Goal: Task Accomplishment & Management: Complete application form

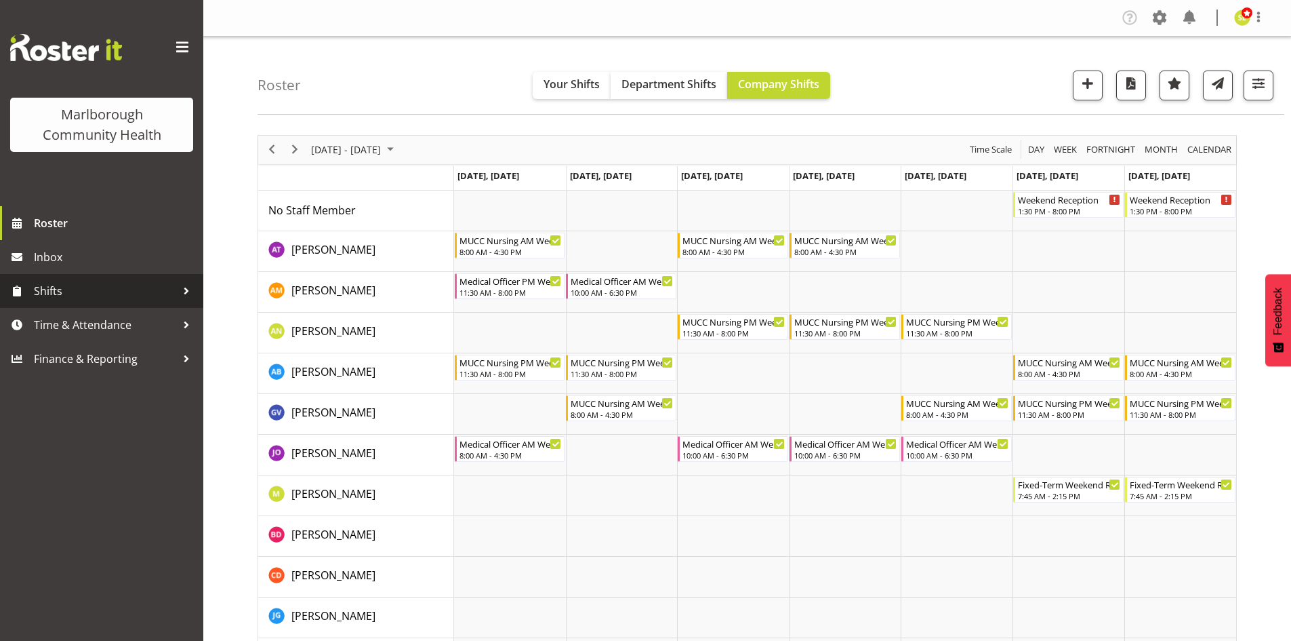
click at [161, 301] on span "Shifts" at bounding box center [105, 291] width 142 height 20
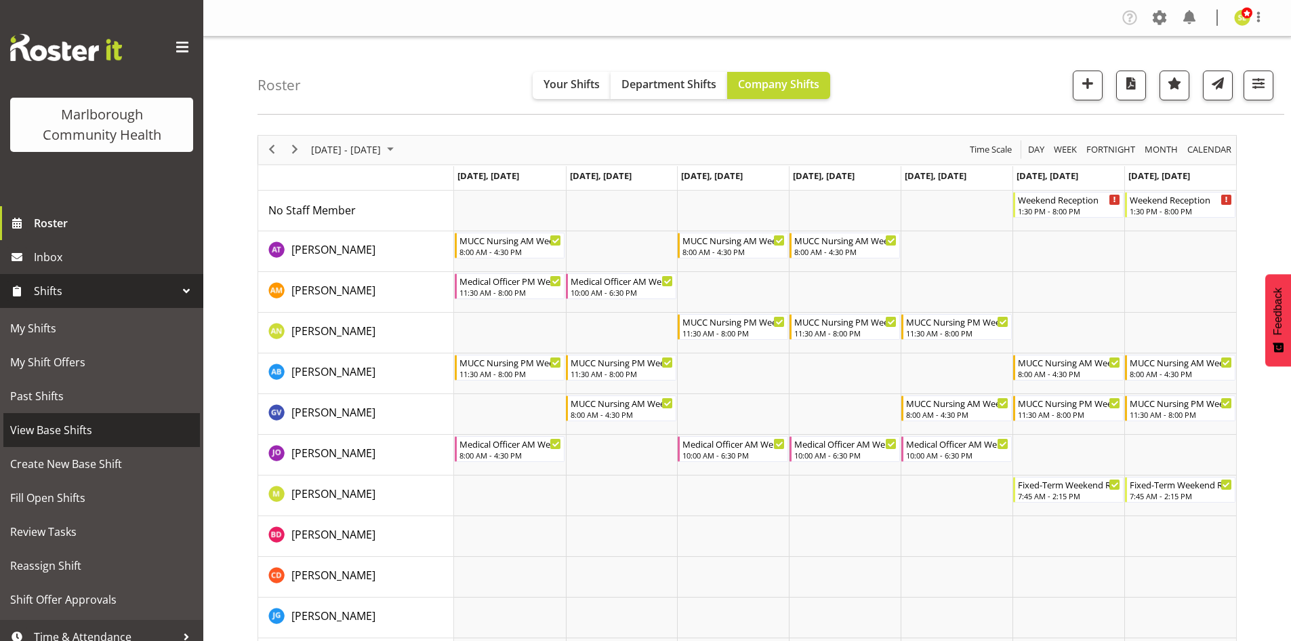
click at [91, 432] on span "View Base Shifts" at bounding box center [101, 430] width 183 height 20
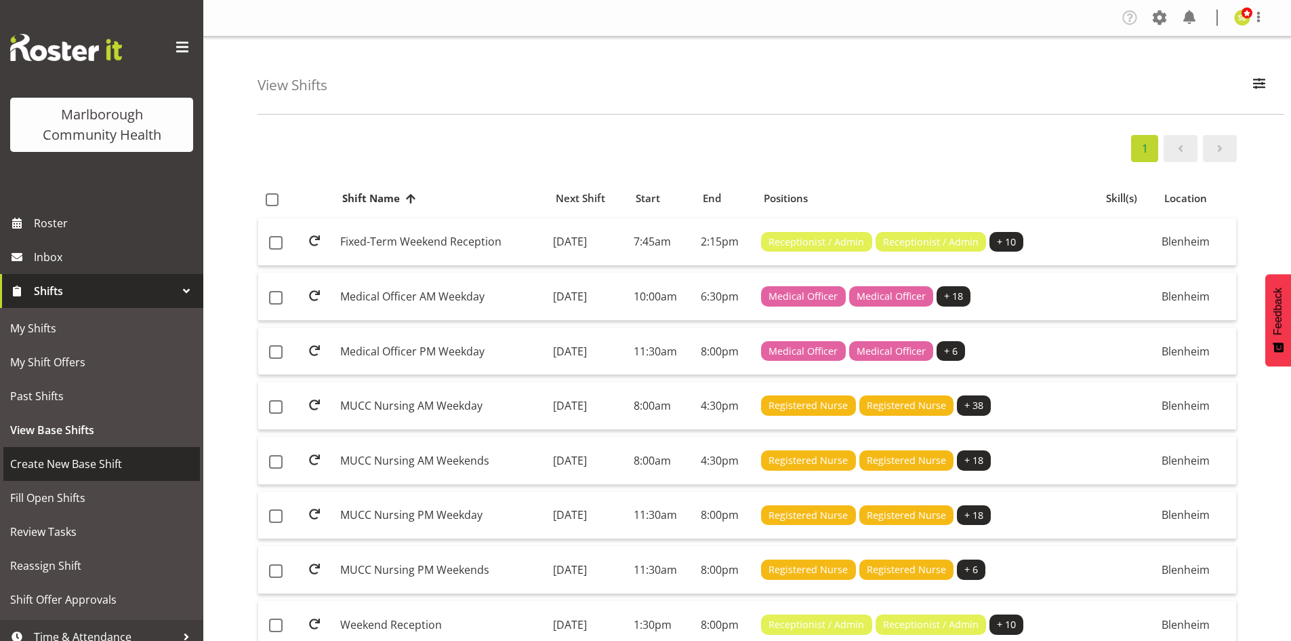
click at [94, 463] on span "Create New Base Shift" at bounding box center [101, 464] width 183 height 20
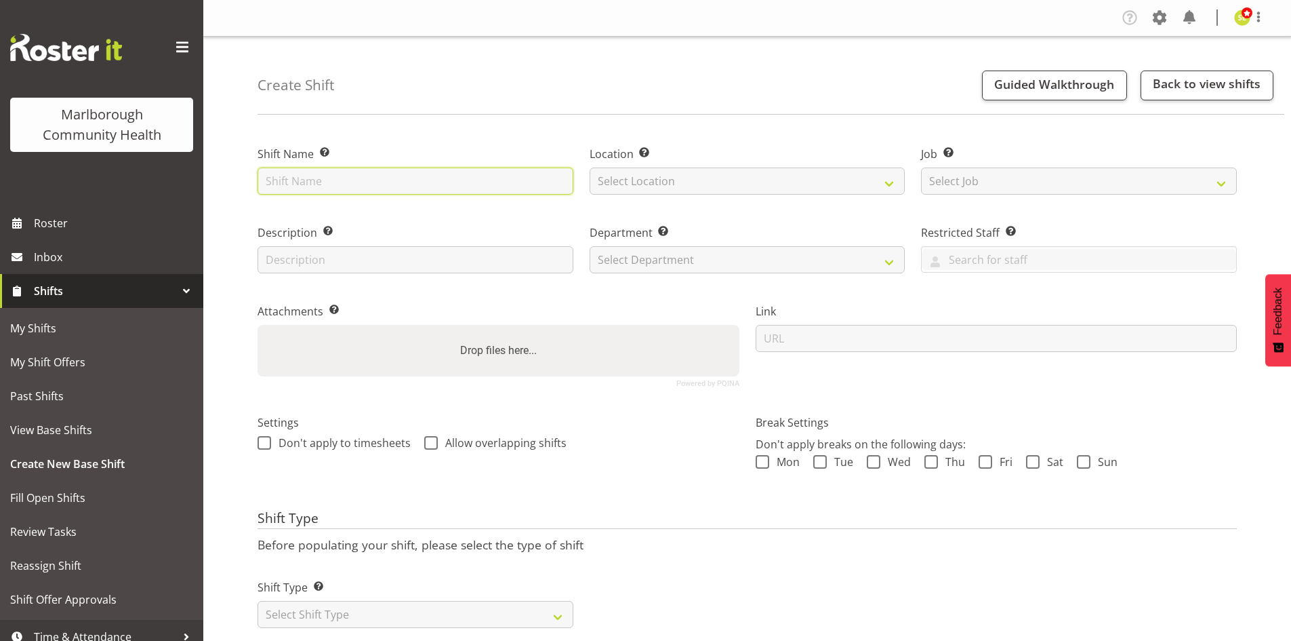
click at [345, 188] on input "text" at bounding box center [416, 180] width 316 height 27
type input "MUCC Nursing Midshift"
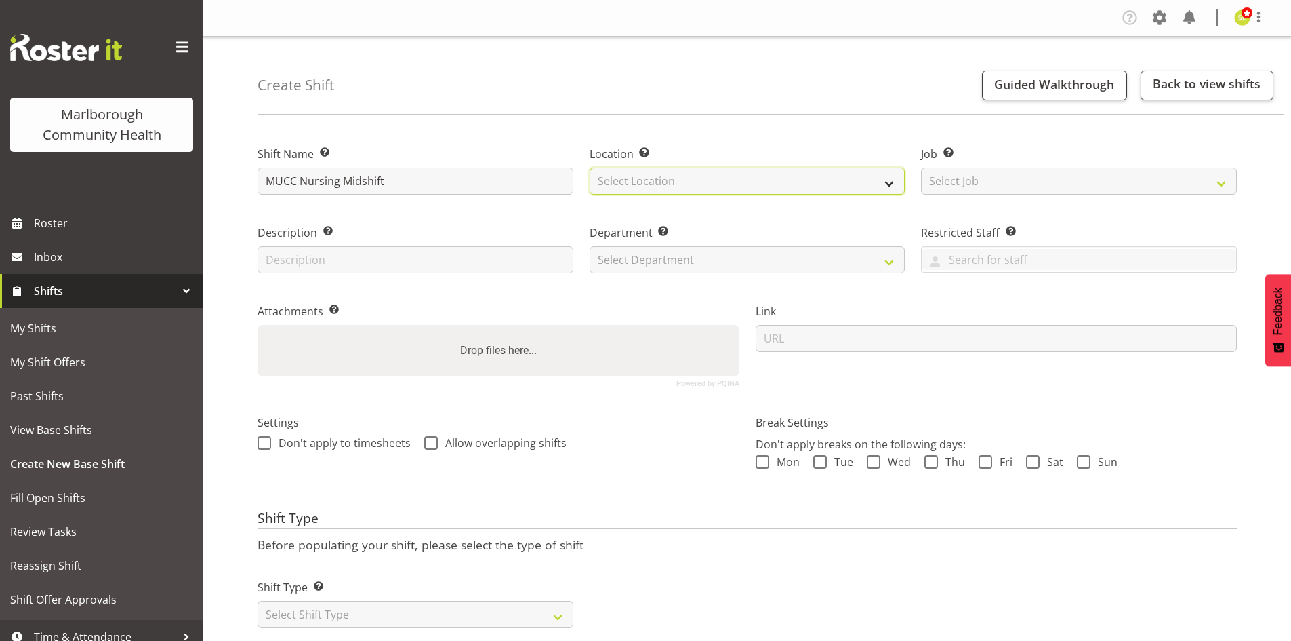
click at [715, 181] on select "Select Location Blenheim" at bounding box center [748, 180] width 316 height 27
select select "1282"
click at [590, 167] on select "Select Location Blenheim" at bounding box center [748, 180] width 316 height 27
click at [714, 241] on div "Department Set the department that the shift relates to. Select Department Marl…" at bounding box center [748, 248] width 316 height 49
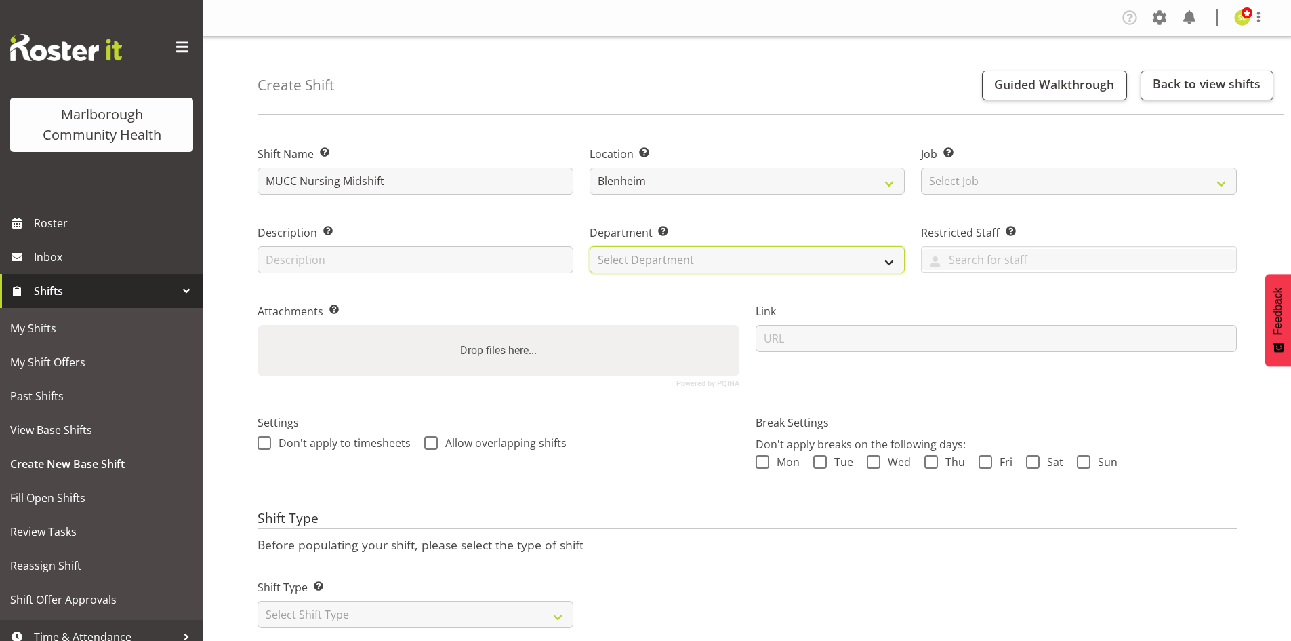
click at [714, 256] on select "Select Department Marlborough Urgent Care Renal Dialysis Unit" at bounding box center [748, 259] width 316 height 27
select select "925"
click at [590, 246] on select "Select Department Marlborough Urgent Care Renal Dialysis Unit" at bounding box center [748, 259] width 316 height 27
click at [620, 304] on label "Attachments Add any relevant attachments to the shift (e.g. Health & Safety Pla…" at bounding box center [499, 311] width 482 height 16
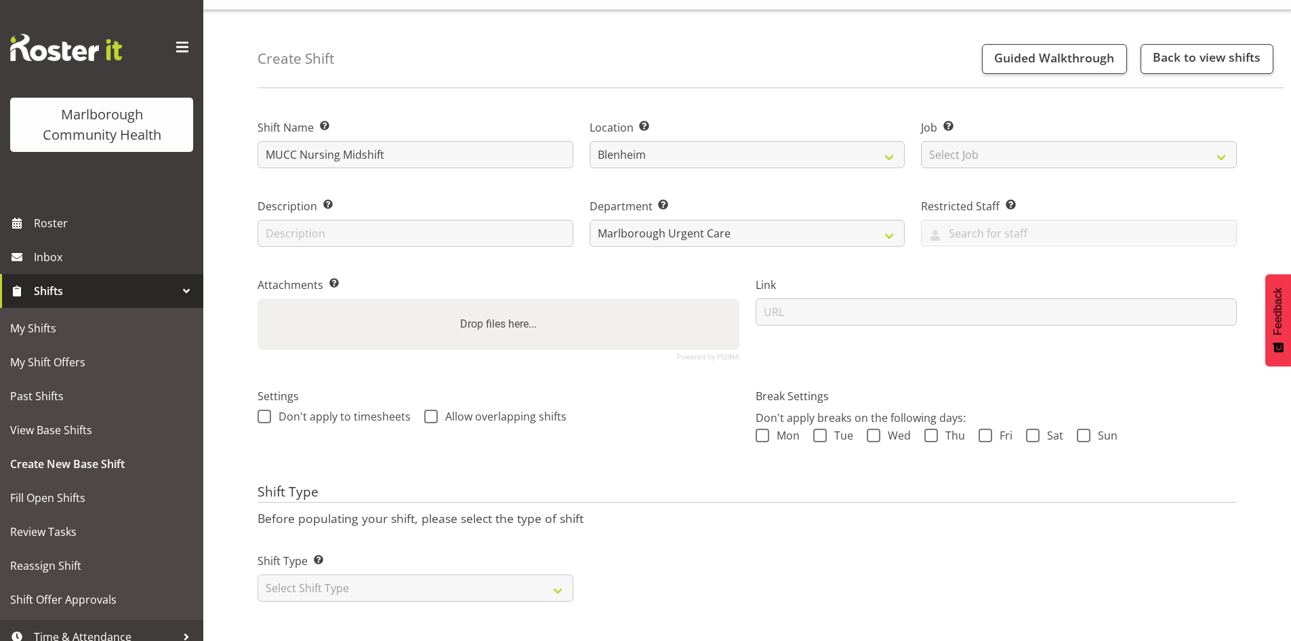
scroll to position [37, 0]
click at [421, 585] on select "Select Shift Type One Off Shift Recurring Shift Rotating Shift" at bounding box center [416, 587] width 316 height 27
select select "rotating"
click at [258, 574] on select "Select Shift Type One Off Shift Recurring Shift Rotating Shift" at bounding box center [416, 587] width 316 height 27
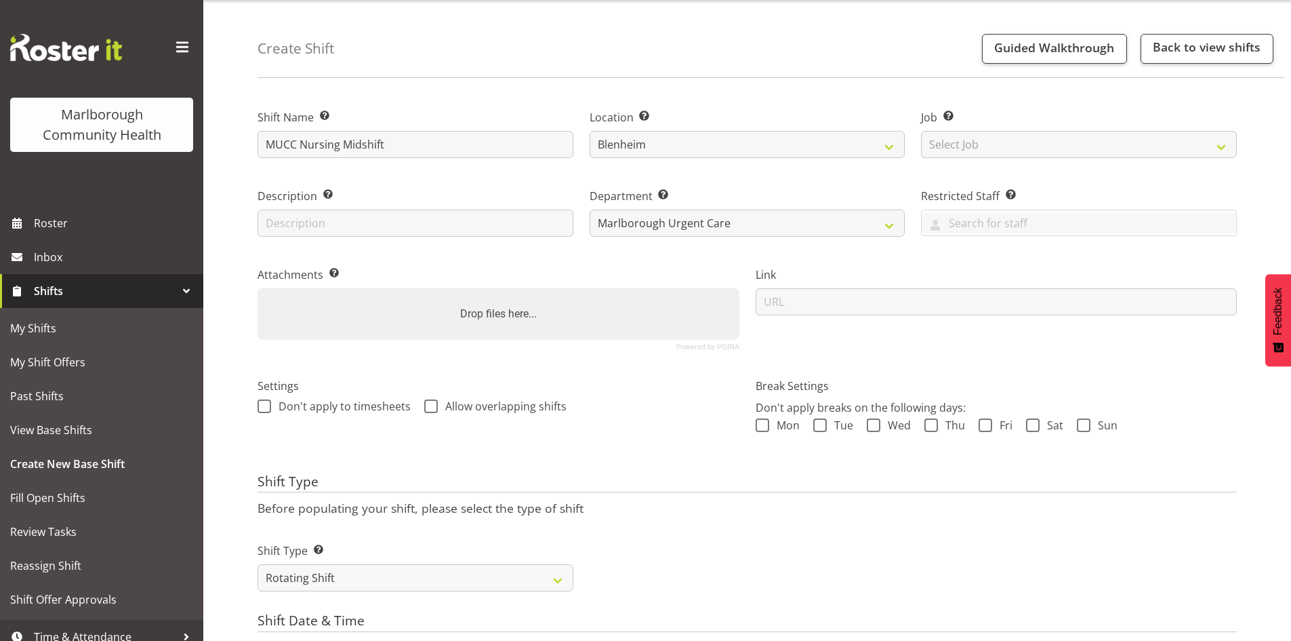
click at [613, 539] on div "Shift Type Shift Types: One Off – Select this if you would like a single shift …" at bounding box center [747, 561] width 996 height 76
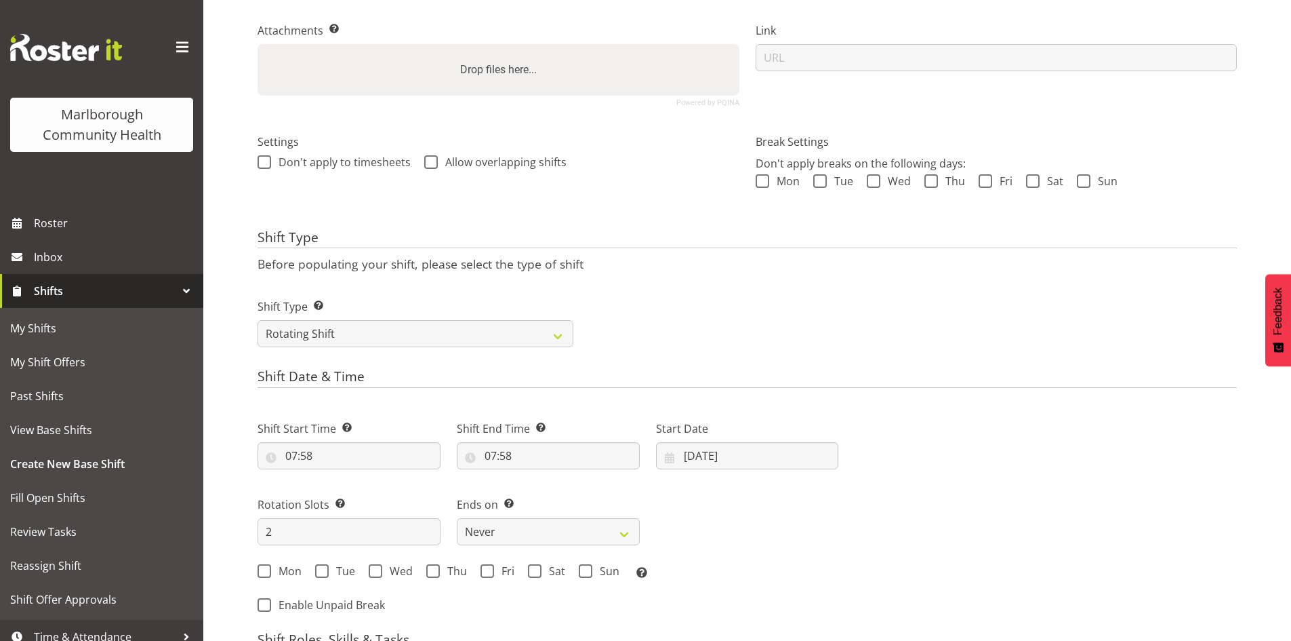
scroll to position [308, 0]
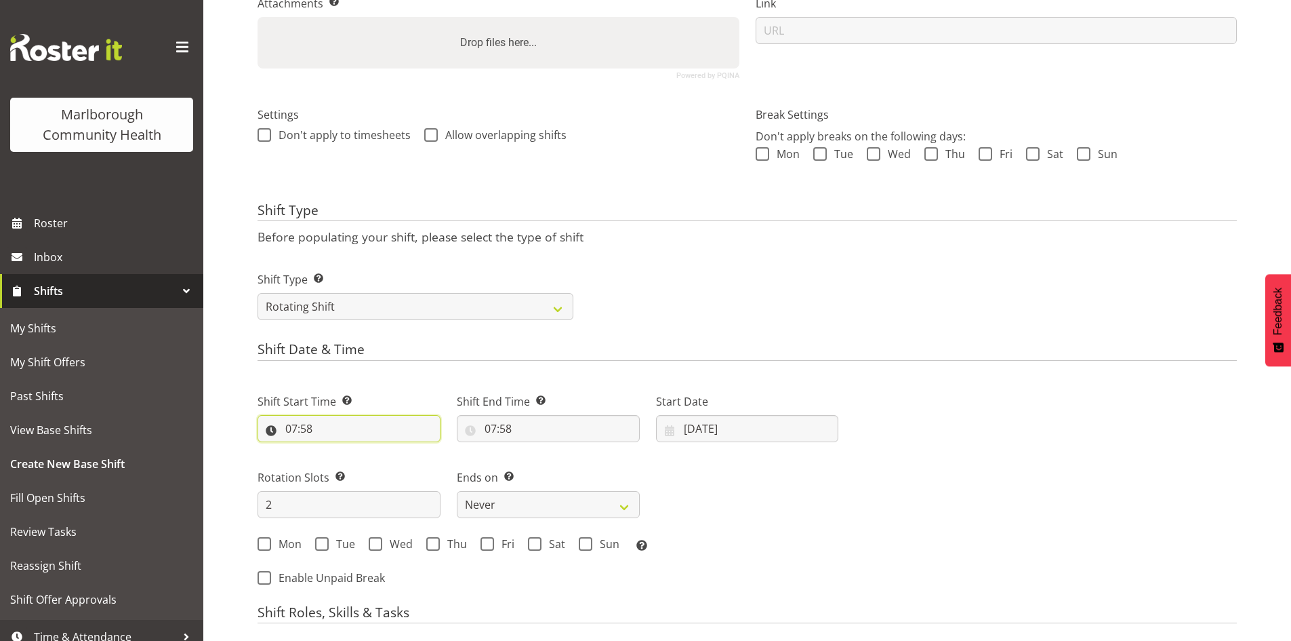
click at [318, 439] on input "07:58" at bounding box center [349, 428] width 183 height 27
click at [352, 464] on select "00 01 02 03 04 05 06 07 08 09 10 11 12 13 14 15 16 17 18 19 20 21 22 23" at bounding box center [350, 463] width 31 height 27
select select "10"
click at [335, 450] on select "00 01 02 03 04 05 06 07 08 09 10 11 12 13 14 15 16 17 18 19 20 21 22 23" at bounding box center [350, 463] width 31 height 27
type input "10:58"
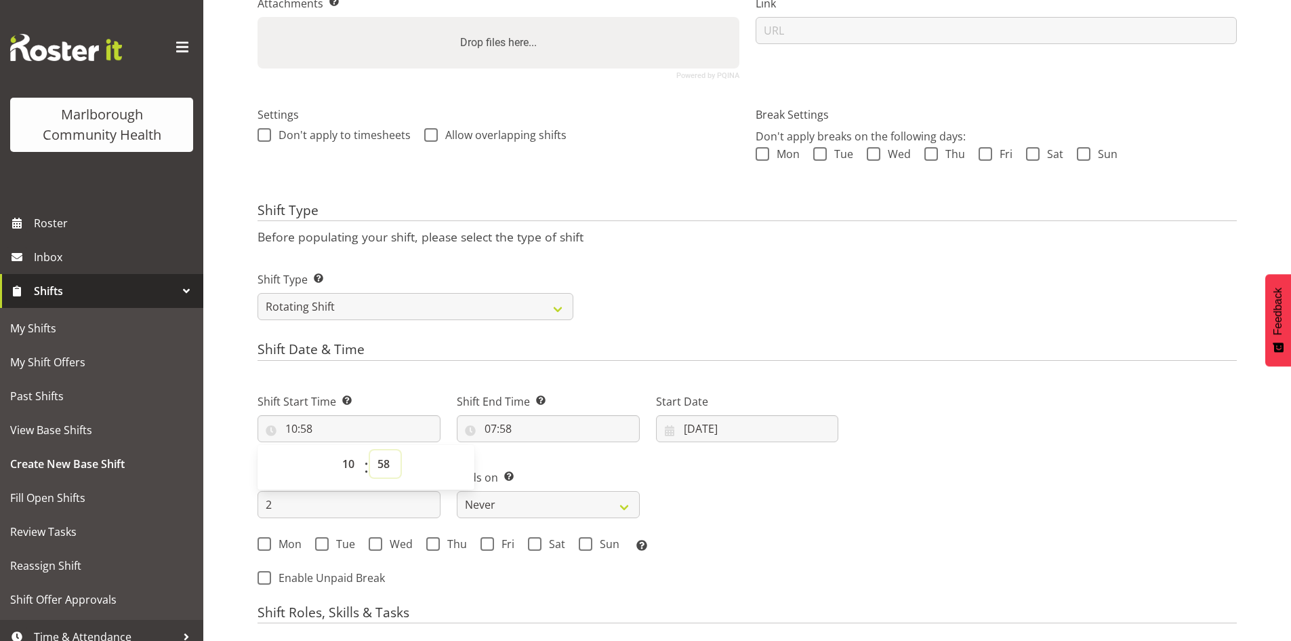
click at [382, 462] on select "00 01 02 03 04 05 06 07 08 09 10 11 12 13 14 15 16 17 18 19 20 21 22 23 24 25 2…" at bounding box center [385, 463] width 31 height 27
select select "0"
click at [370, 450] on select "00 01 02 03 04 05 06 07 08 09 10 11 12 13 14 15 16 17 18 19 20 21 22 23 24 25 2…" at bounding box center [385, 463] width 31 height 27
type input "10:00"
click at [495, 422] on input "07:58" at bounding box center [548, 428] width 183 height 27
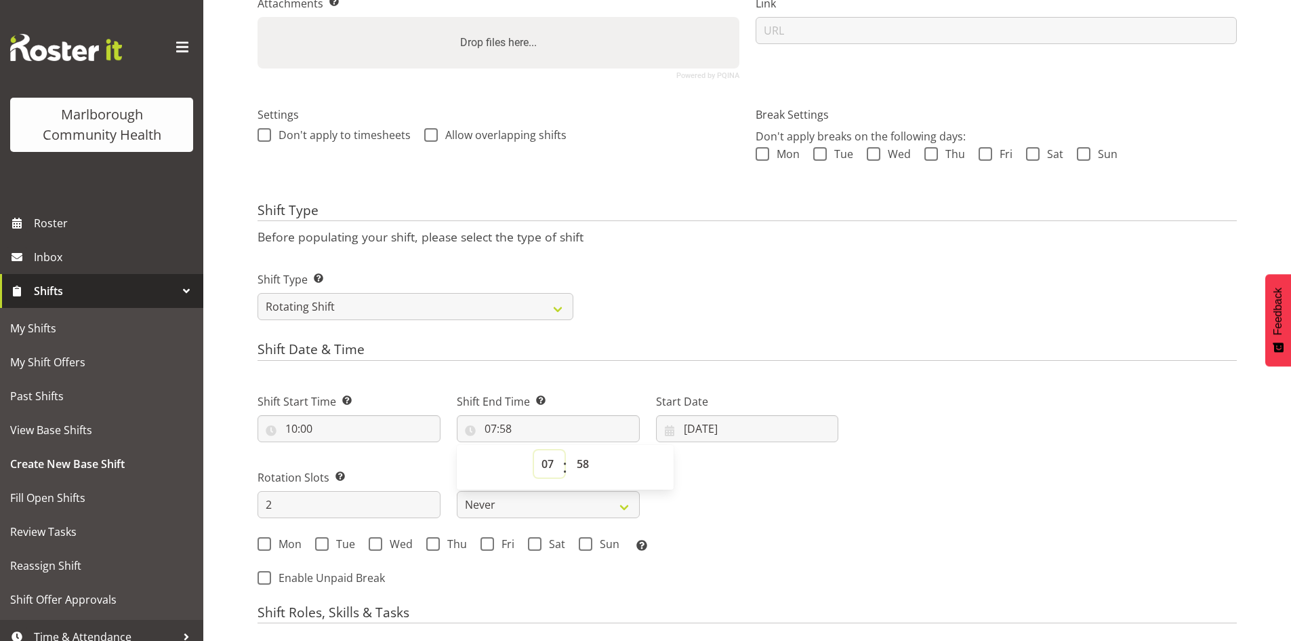
click at [551, 465] on select "00 01 02 03 04 05 06 07 08 09 10 11 12 13 14 15 16 17 18 19 20 21 22 23" at bounding box center [549, 463] width 31 height 27
select select "18"
click at [534, 450] on select "00 01 02 03 04 05 06 07 08 09 10 11 12 13 14 15 16 17 18 19 20 21 22 23" at bounding box center [549, 463] width 31 height 27
type input "18:58"
click at [583, 461] on select "00 01 02 03 04 05 06 07 08 09 10 11 12 13 14 15 16 17 18 19 20 21 22 23 24 25 2…" at bounding box center [584, 463] width 31 height 27
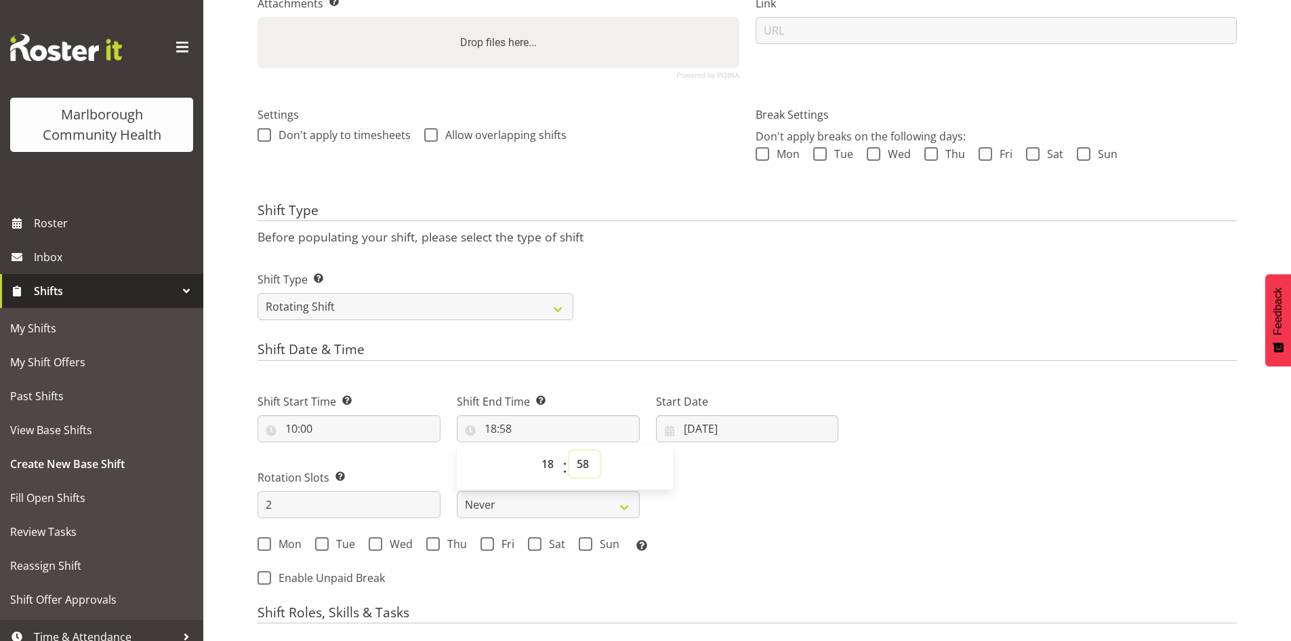
select select "30"
click at [569, 450] on select "00 01 02 03 04 05 06 07 08 09 10 11 12 13 14 15 16 17 18 19 20 21 22 23 24 25 2…" at bounding box center [584, 463] width 31 height 27
type input "18:30"
click at [747, 441] on input "22/08/2025" at bounding box center [747, 428] width 183 height 27
click at [838, 466] on link at bounding box center [846, 467] width 31 height 27
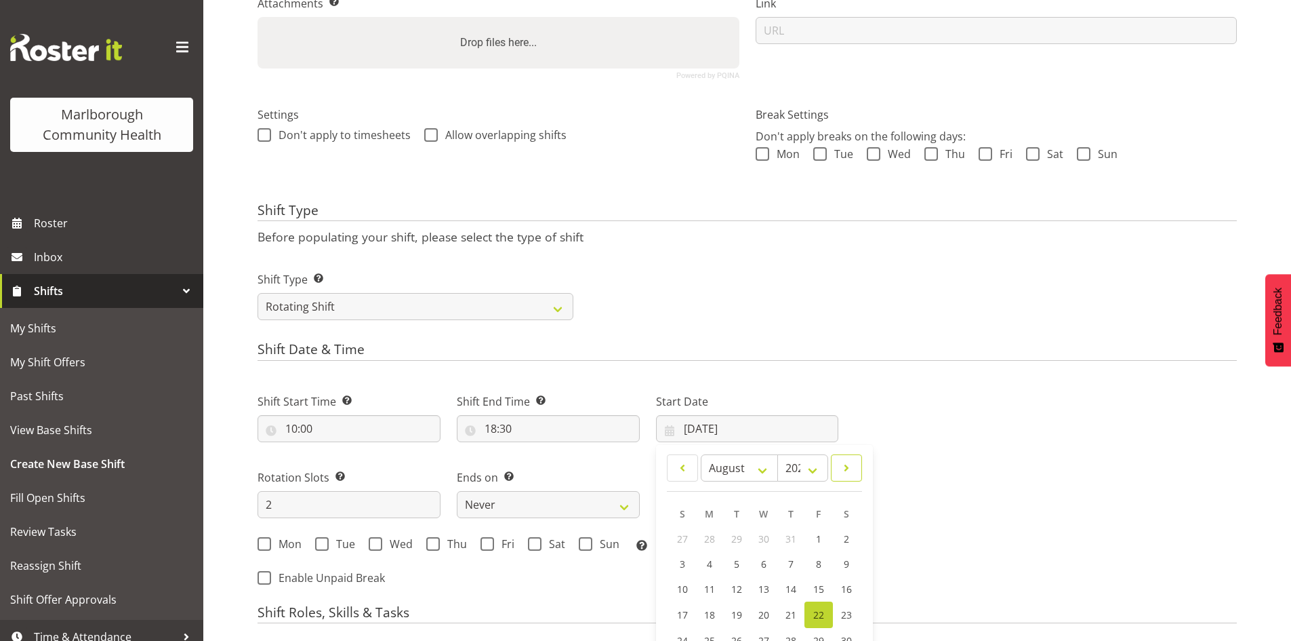
select select "8"
click at [711, 534] on span "1" at bounding box center [710, 538] width 5 height 13
type input "01/09/2025"
click at [865, 497] on div "Next Shifts" at bounding box center [1046, 485] width 399 height 222
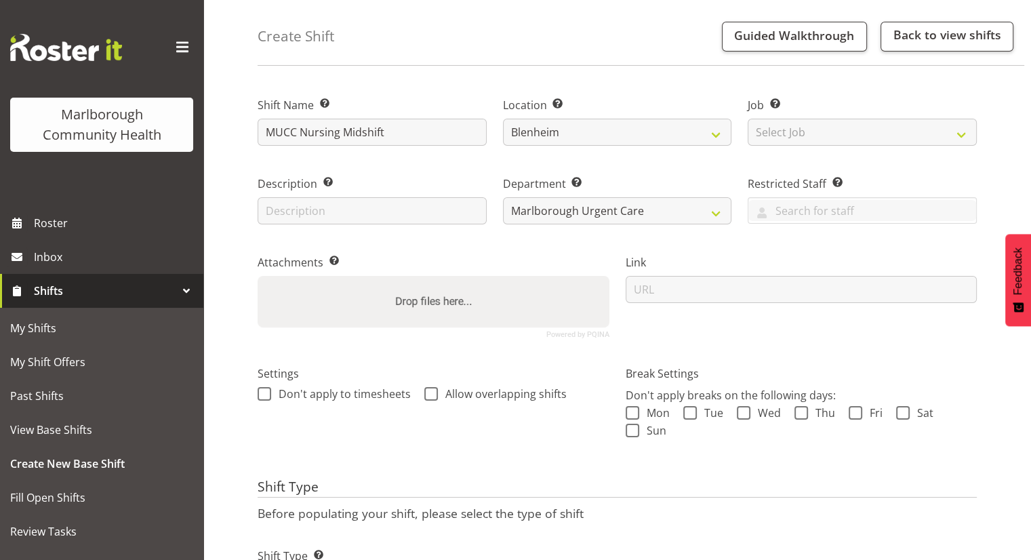
scroll to position [0, 0]
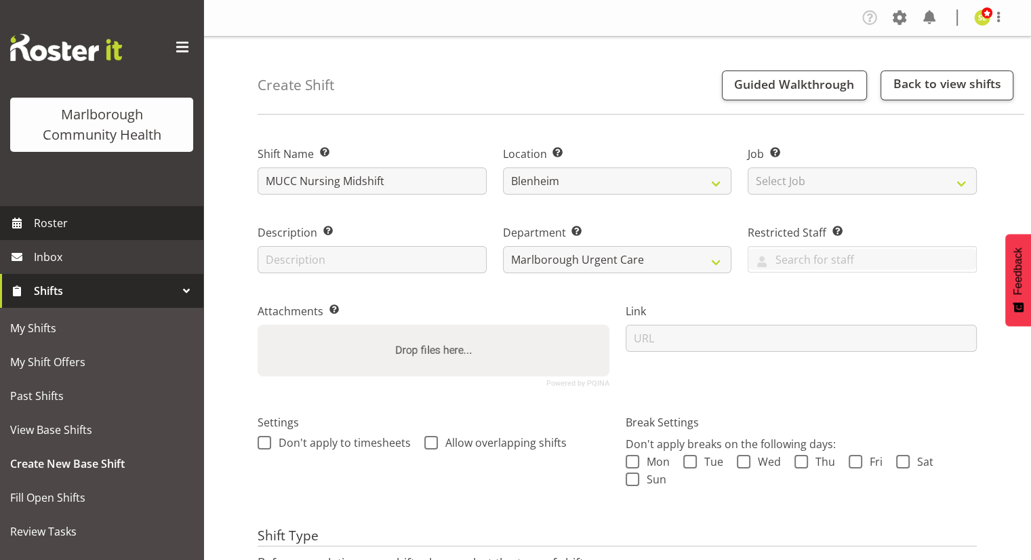
click at [61, 223] on span "Roster" at bounding box center [115, 223] width 163 height 20
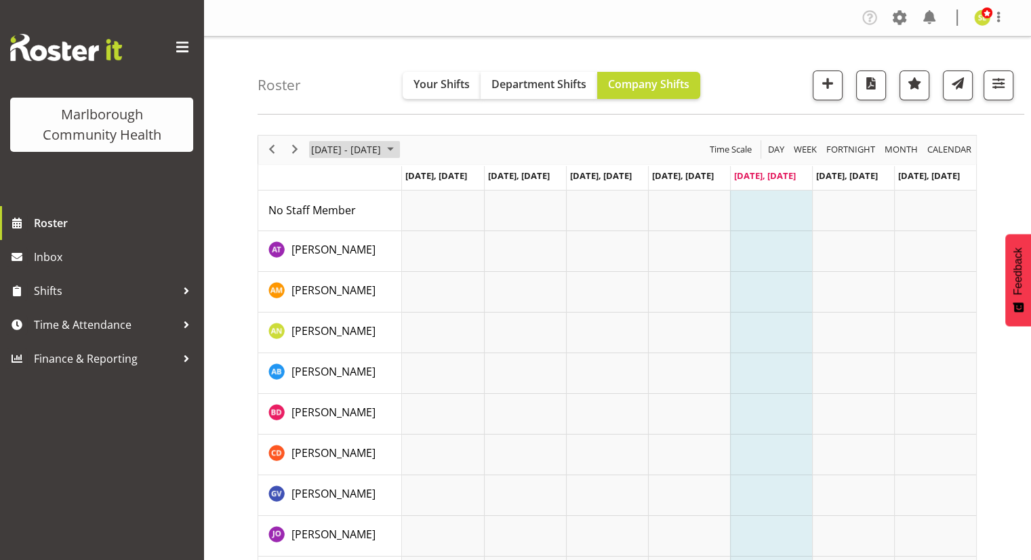
click at [382, 153] on span "[DATE] - [DATE]" at bounding box center [346, 149] width 73 height 17
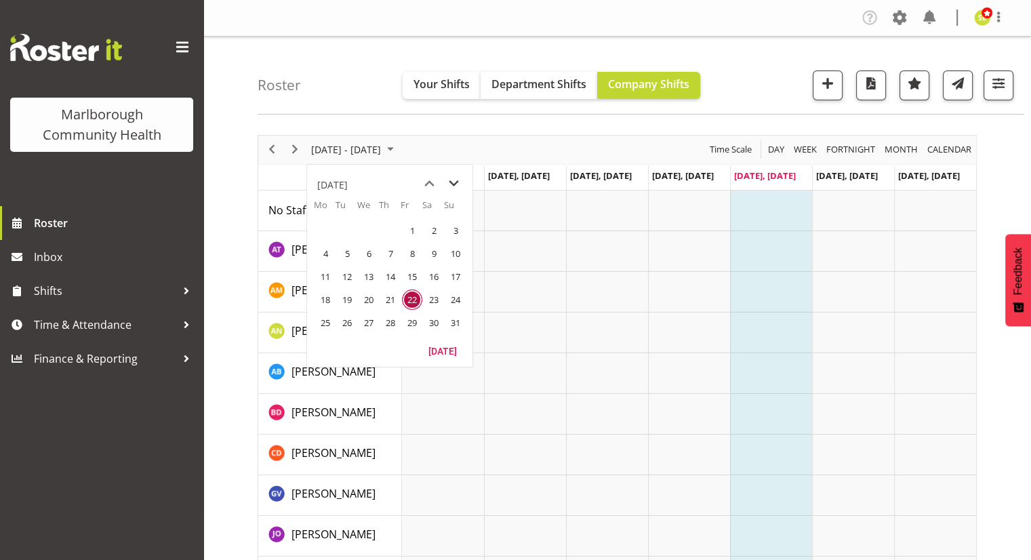
click at [454, 183] on span "next month" at bounding box center [454, 184] width 24 height 24
click at [323, 228] on span "1" at bounding box center [325, 230] width 20 height 20
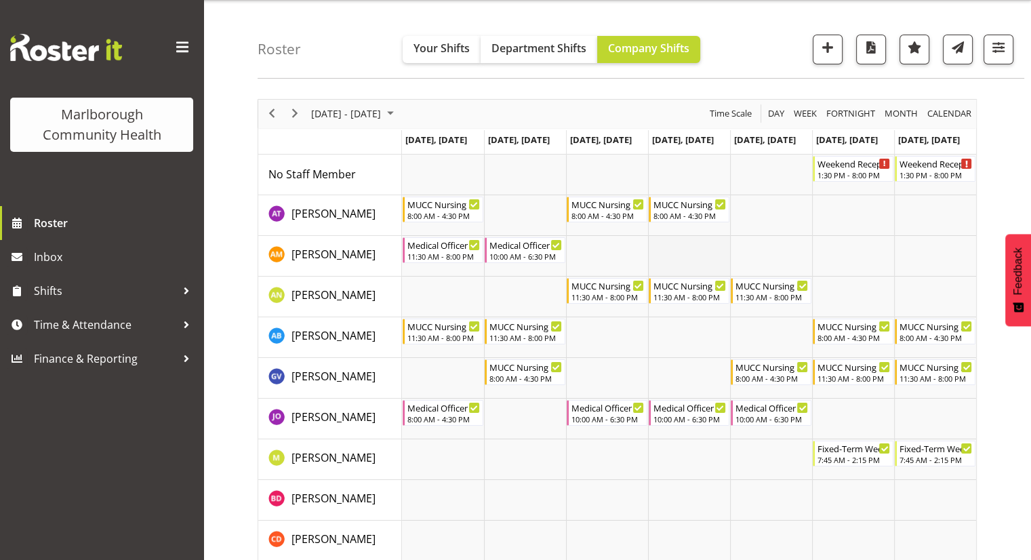
scroll to position [68, 0]
